Goal: Information Seeking & Learning: Learn about a topic

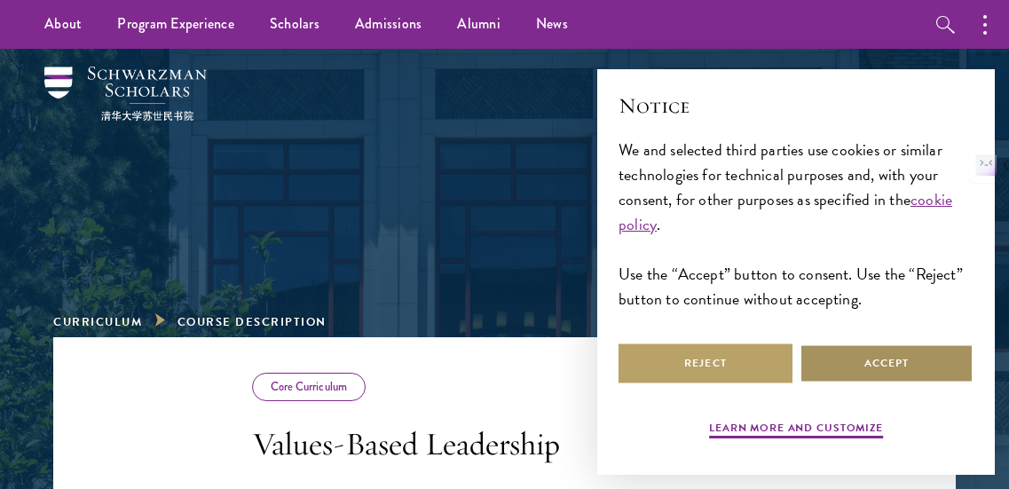
click at [857, 367] on button "Accept" at bounding box center [887, 364] width 174 height 40
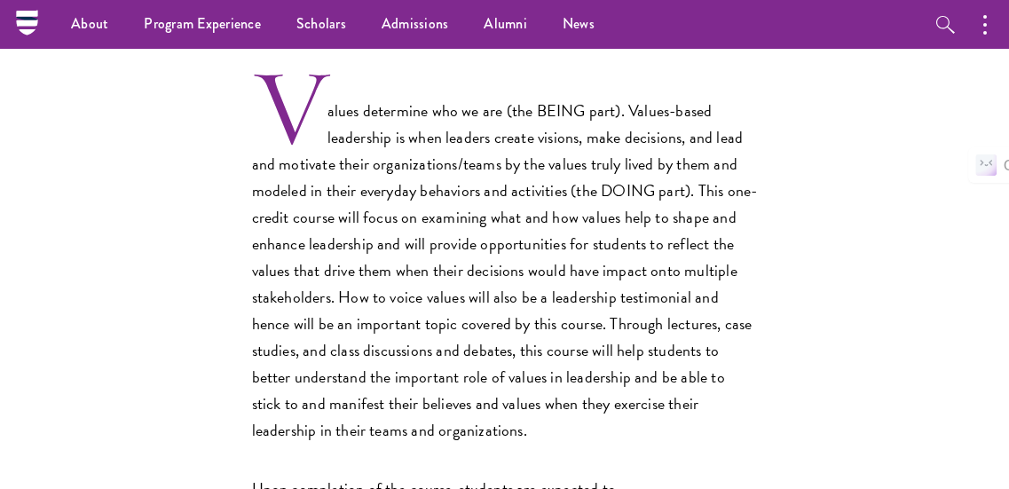
scroll to position [513, 0]
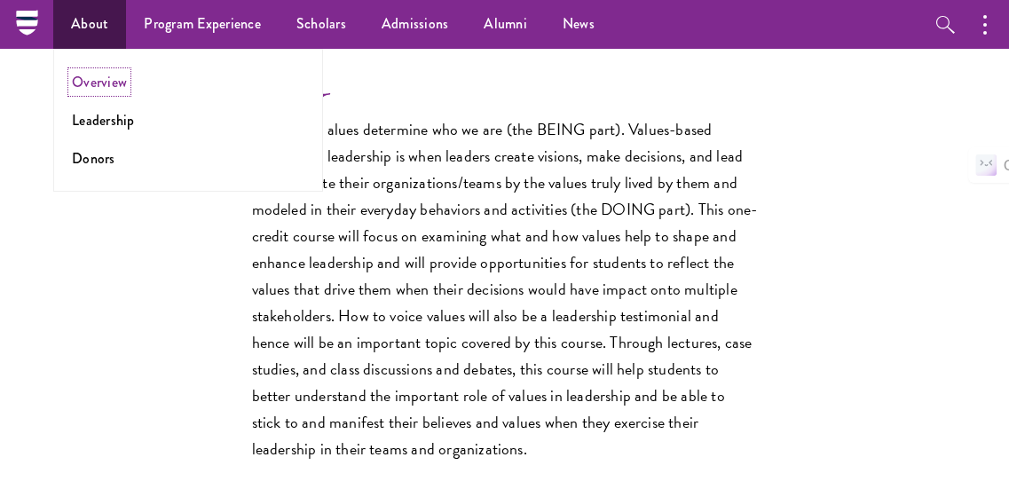
click at [101, 81] on link "Overview" at bounding box center [99, 82] width 55 height 20
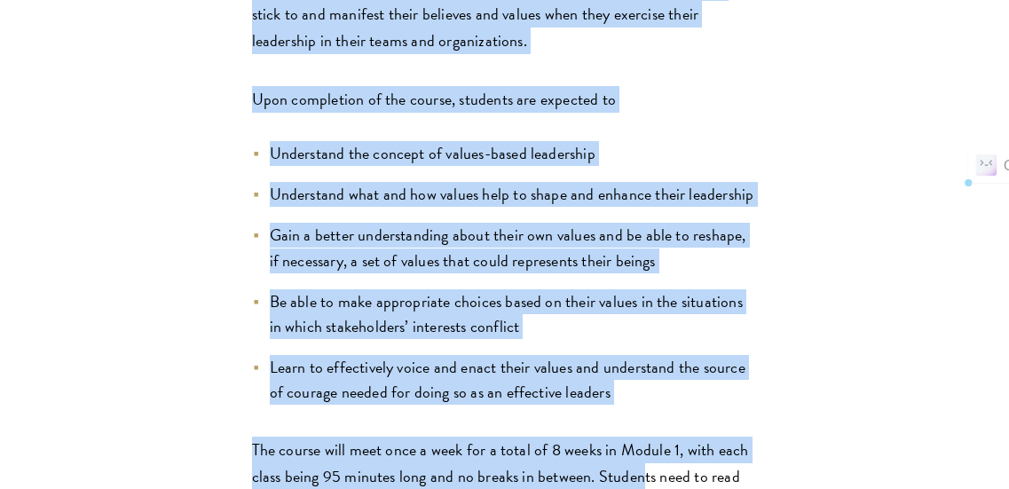
scroll to position [960, 0]
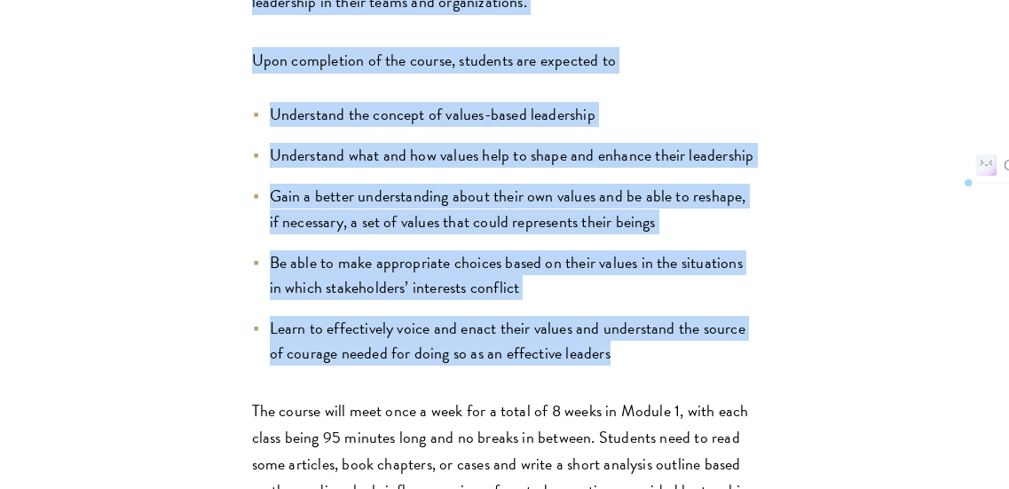
drag, startPoint x: 269, startPoint y: 116, endPoint x: 665, endPoint y: 348, distance: 458.7
click at [665, 348] on div "Values determine who we are (the BEING part). Values-based leadership is when l…" at bounding box center [505, 142] width 506 height 999
copy div "Values determine who we are (the BEING part). Values-based leadership is when l…"
